Goal: Information Seeking & Learning: Find specific fact

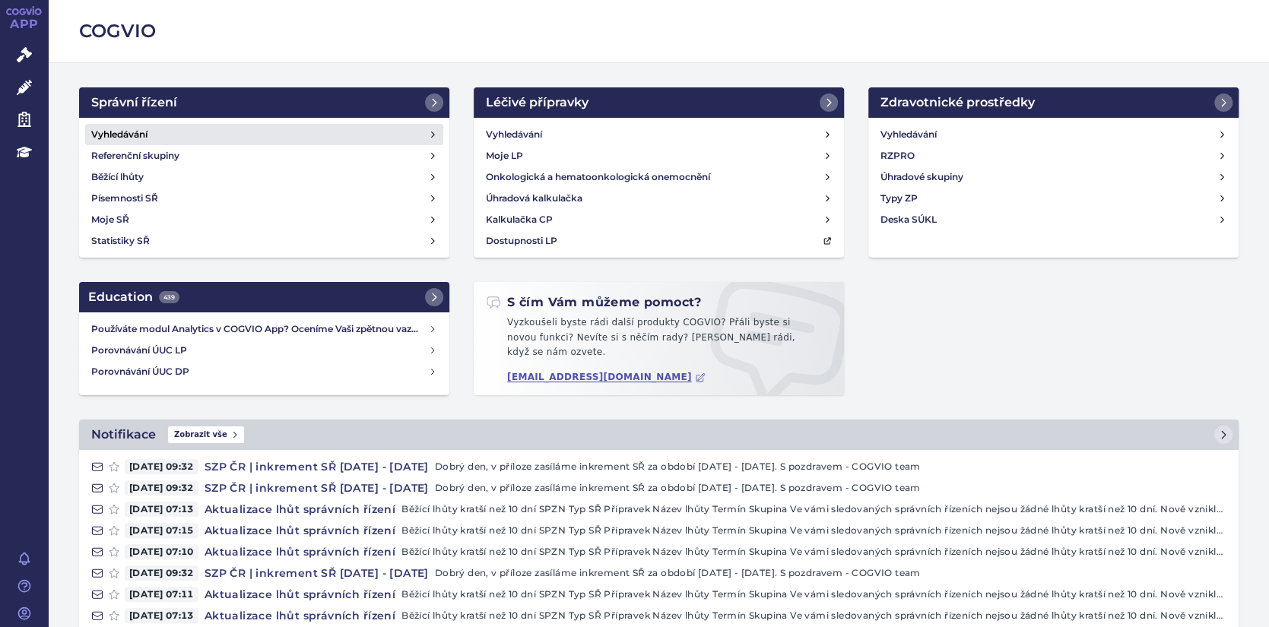
click at [185, 138] on link "Vyhledávání" at bounding box center [264, 134] width 358 height 21
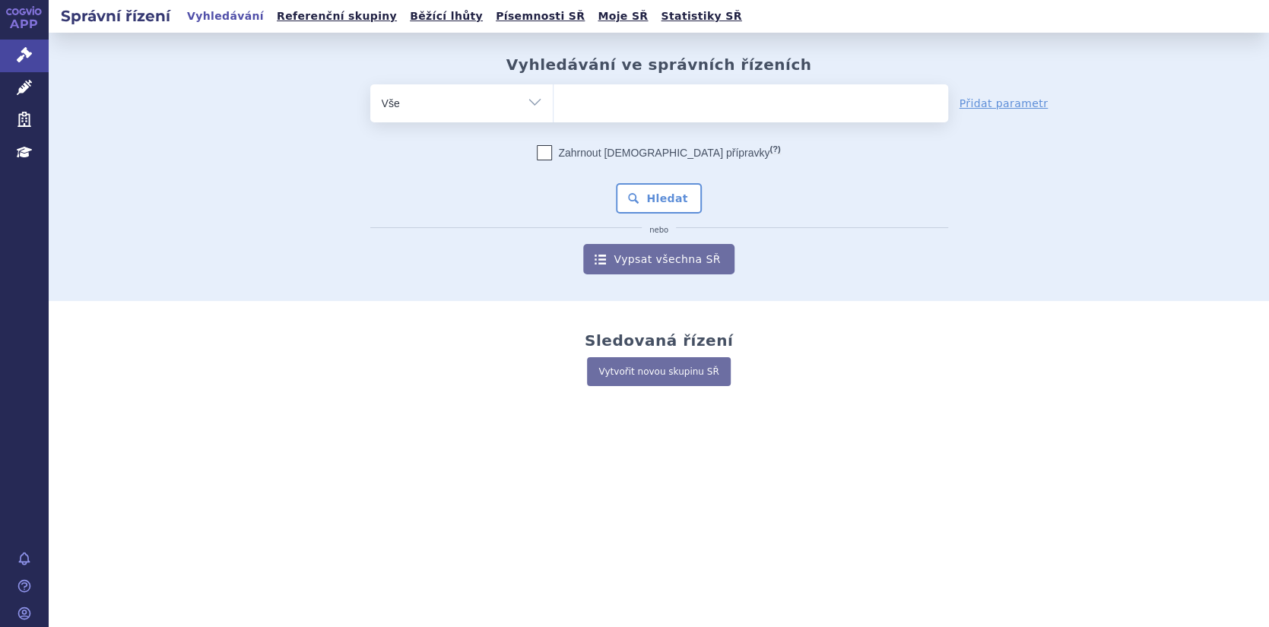
click at [569, 107] on input "search" at bounding box center [569, 101] width 8 height 19
type input "VA"
type input "VAC"
type input "VACTE"
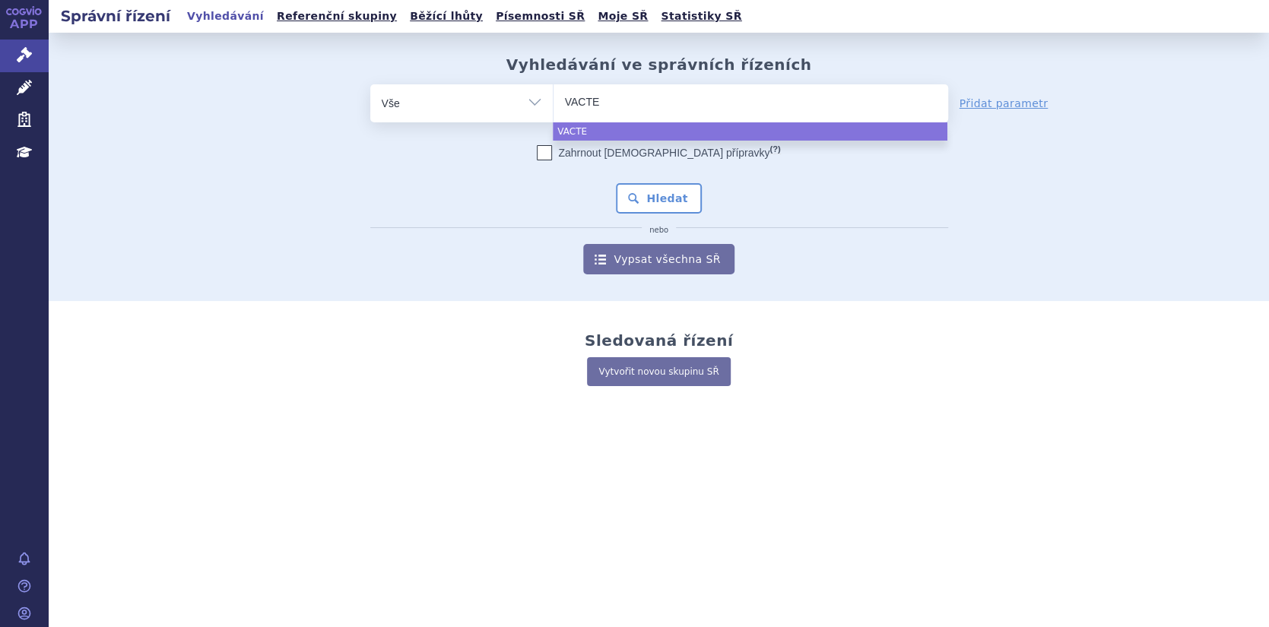
type input "VACTET"
type input "VACTETA"
select select "VACTETA"
click at [642, 194] on button "Hledat" at bounding box center [659, 198] width 86 height 30
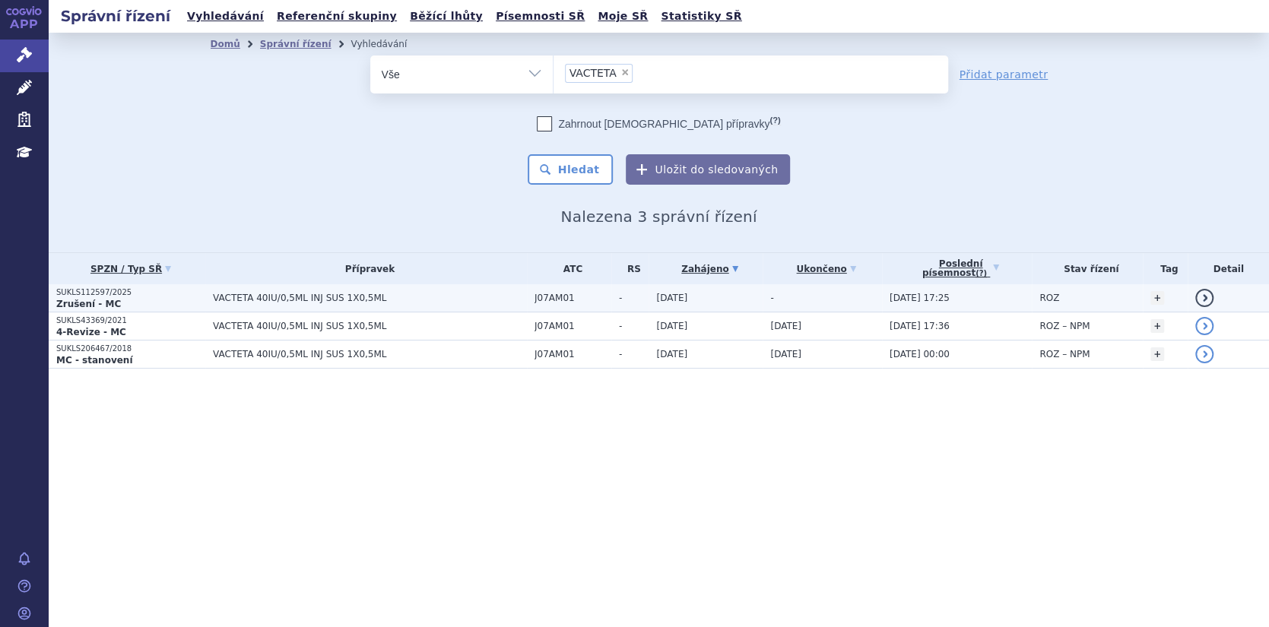
click at [1206, 293] on link "detail" at bounding box center [1204, 298] width 18 height 18
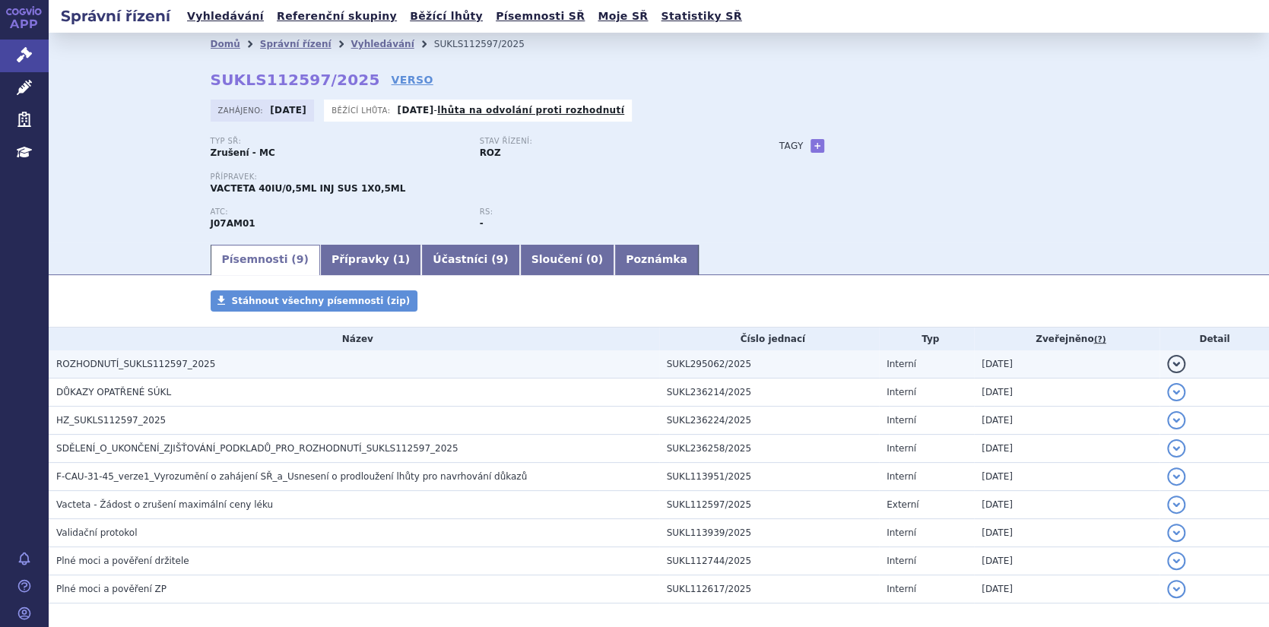
click at [346, 369] on h3 "ROZHODNUTÍ_SUKLS112597_2025" at bounding box center [357, 364] width 603 height 15
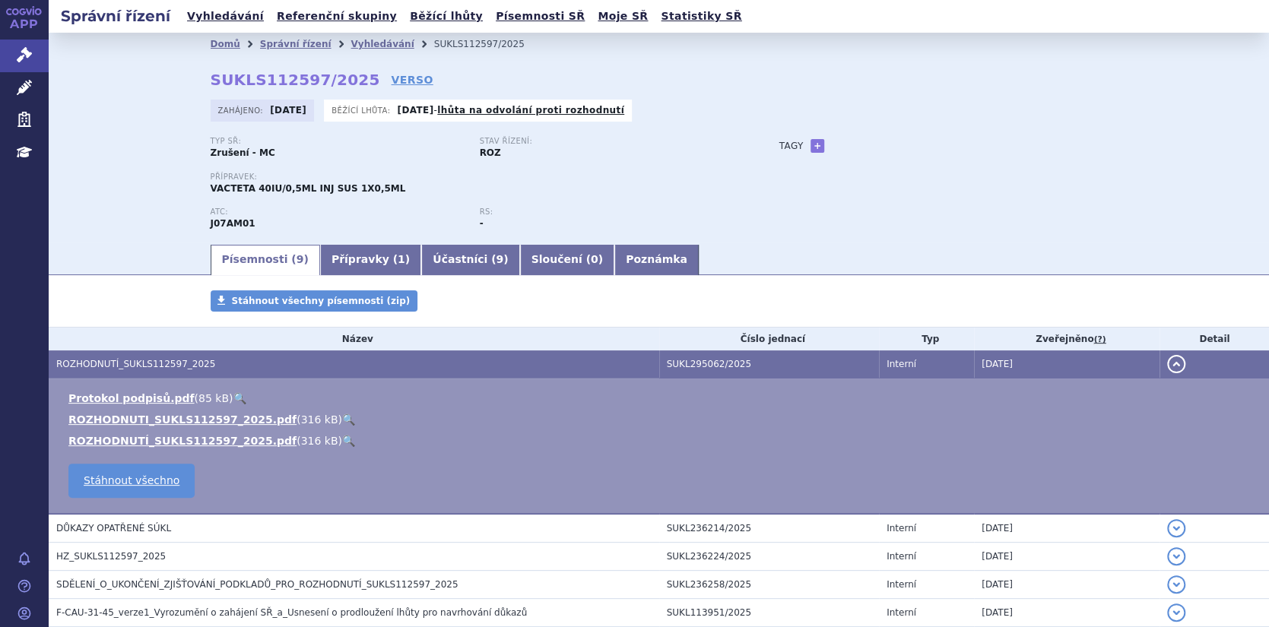
click at [346, 369] on h3 "ROZHODNUTÍ_SUKLS112597_2025" at bounding box center [357, 364] width 603 height 15
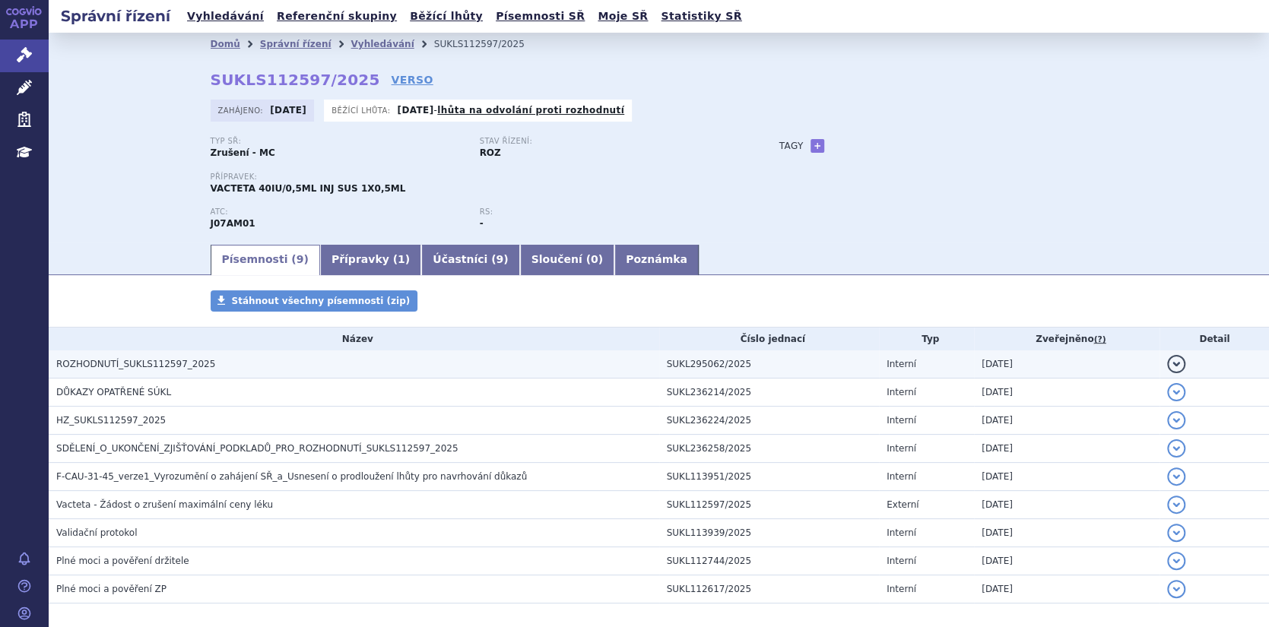
click at [419, 366] on h3 "ROZHODNUTÍ_SUKLS112597_2025" at bounding box center [357, 364] width 603 height 15
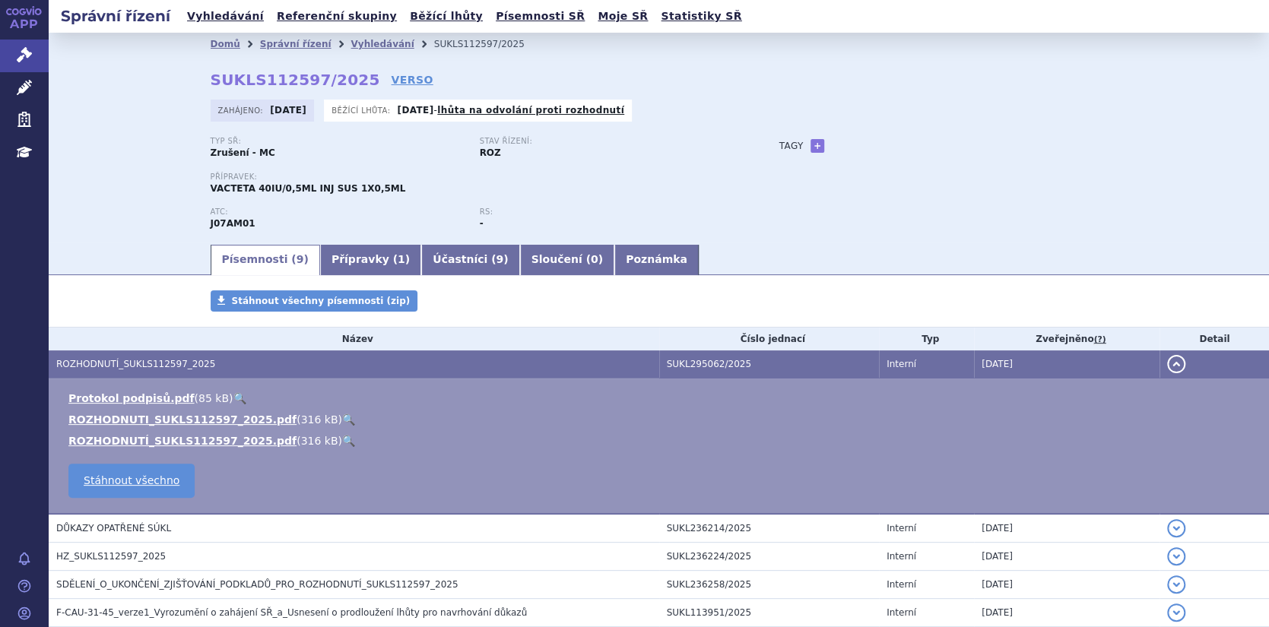
click at [342, 417] on link "🔍" at bounding box center [348, 420] width 13 height 12
